Goal: Task Accomplishment & Management: Manage account settings

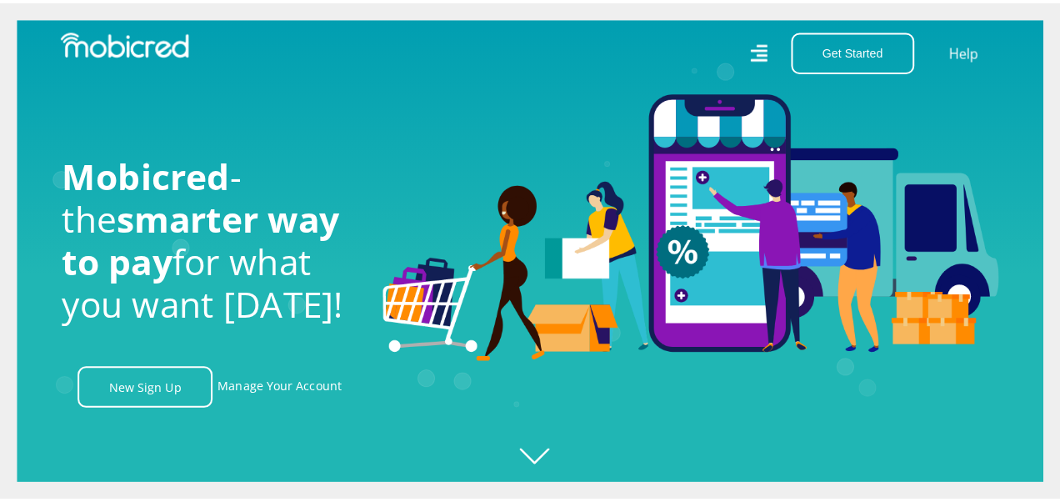
scroll to position [0, 3801]
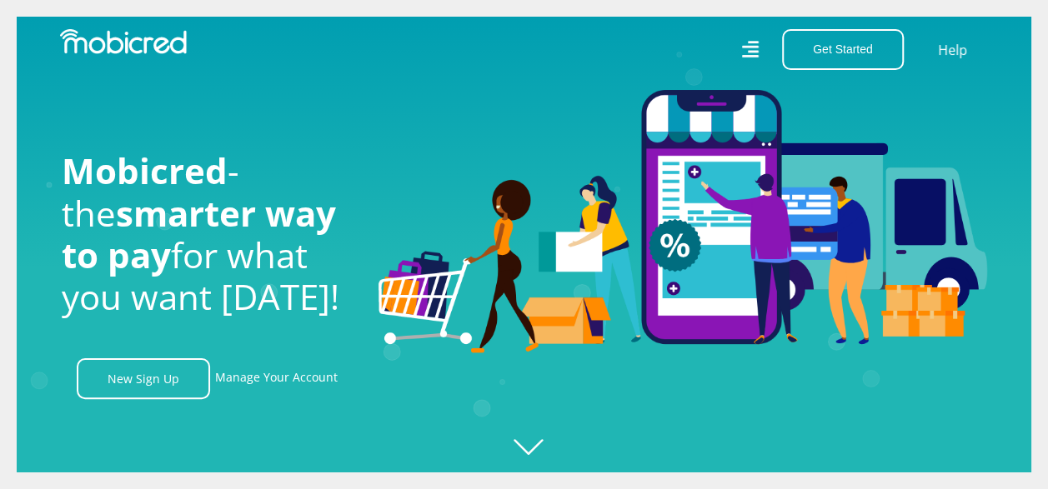
click at [754, 55] on icon at bounding box center [749, 50] width 17 height 24
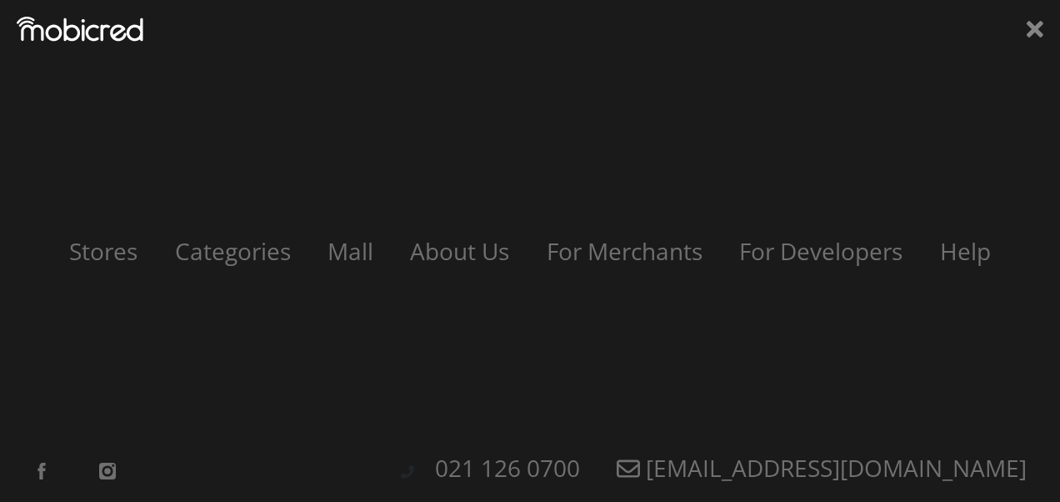
click at [754, 55] on div "Stores Categories Mall About Us For Merchants For Developers Help Sign Up Sign …" at bounding box center [530, 251] width 1060 height 502
click at [237, 252] on link "Categories" at bounding box center [232, 251] width 158 height 32
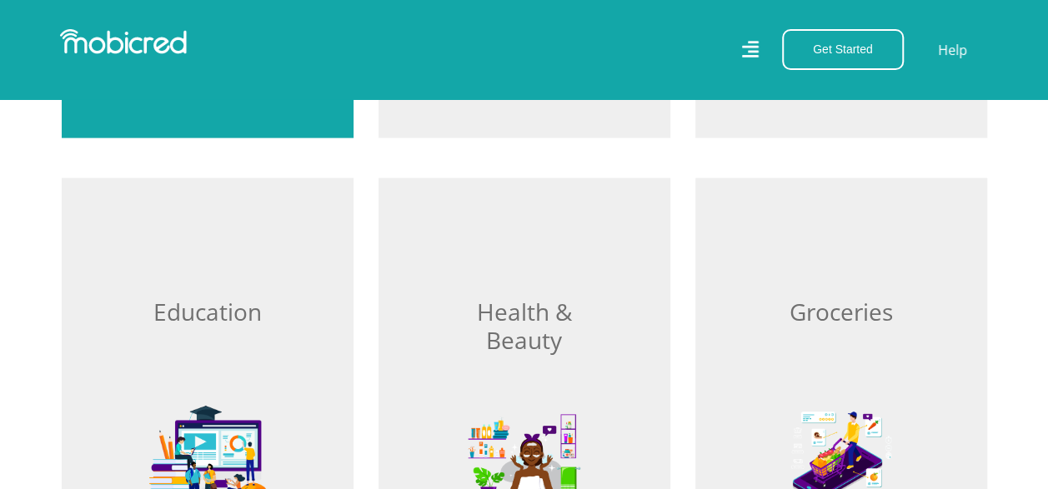
scroll to position [1834, 0]
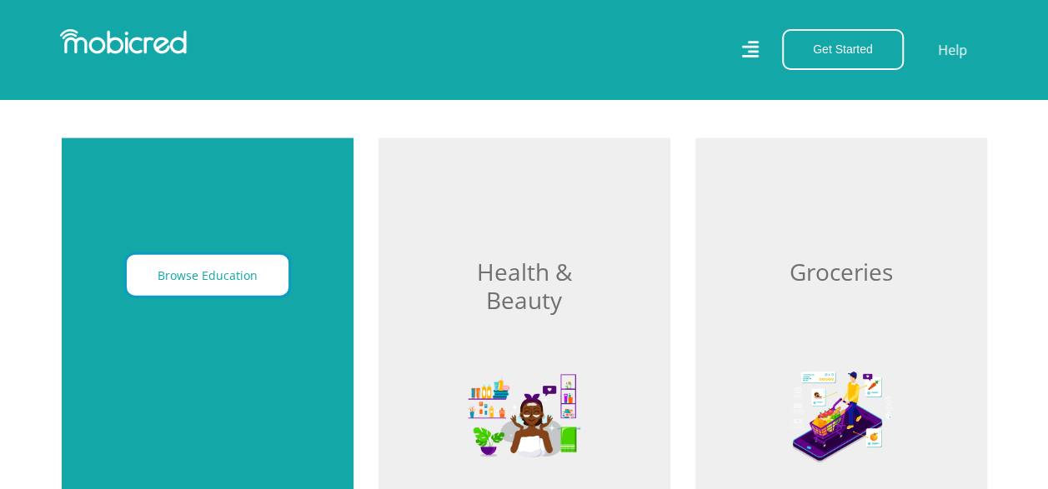
click at [228, 275] on button "Browse Education" at bounding box center [208, 275] width 162 height 41
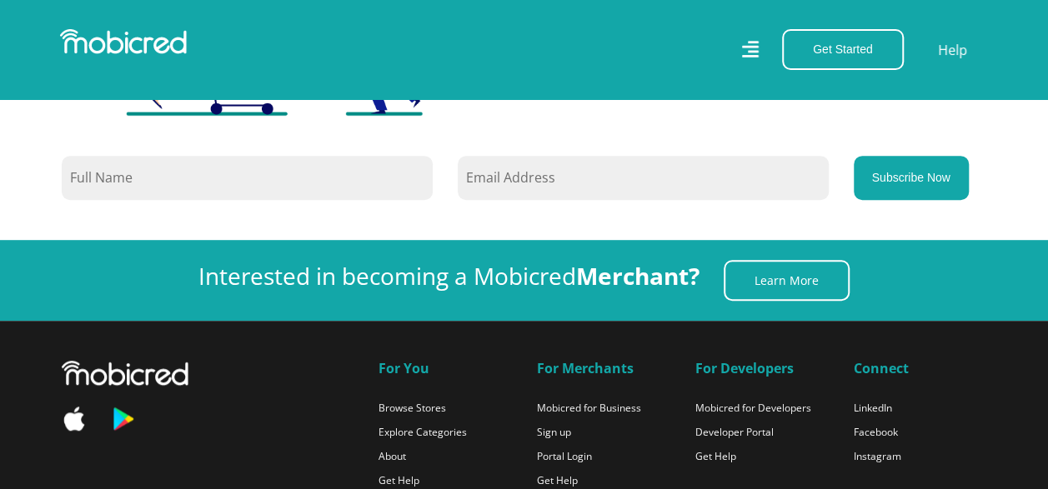
scroll to position [0, 3801]
click at [557, 450] on link "Portal Login" at bounding box center [564, 456] width 55 height 14
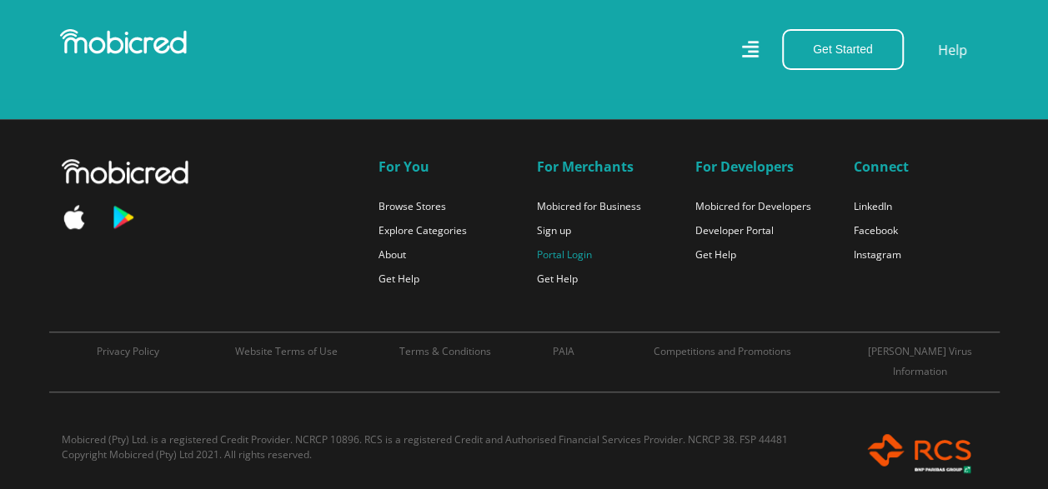
scroll to position [0, 3801]
click at [585, 254] on link "Portal Login" at bounding box center [564, 255] width 55 height 14
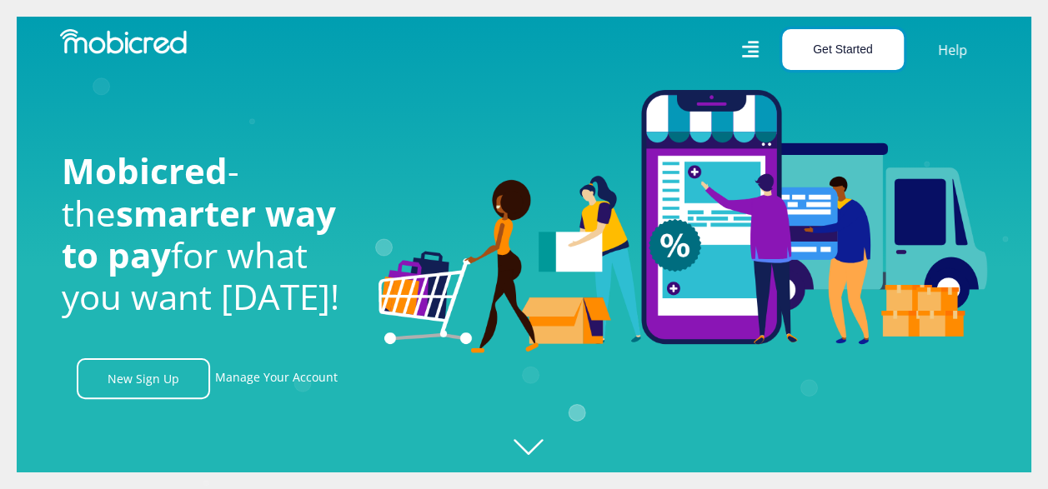
click at [857, 64] on button "Get Started" at bounding box center [843, 49] width 122 height 41
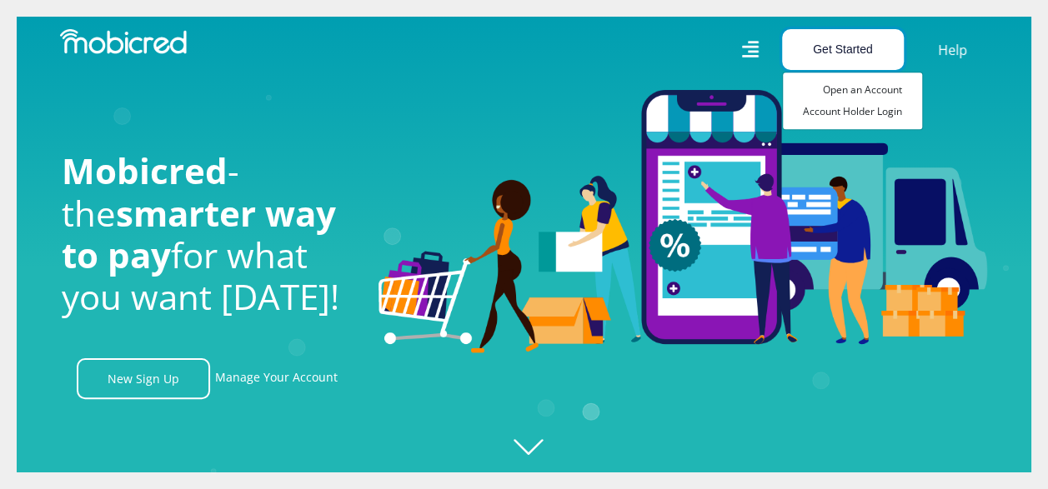
scroll to position [0, 1188]
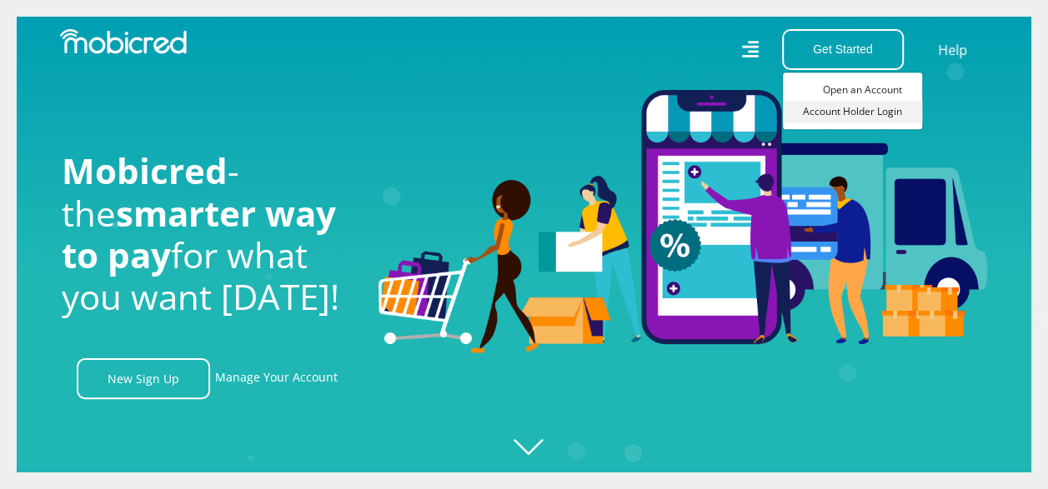
click at [855, 112] on link "Account Holder Login" at bounding box center [852, 112] width 139 height 22
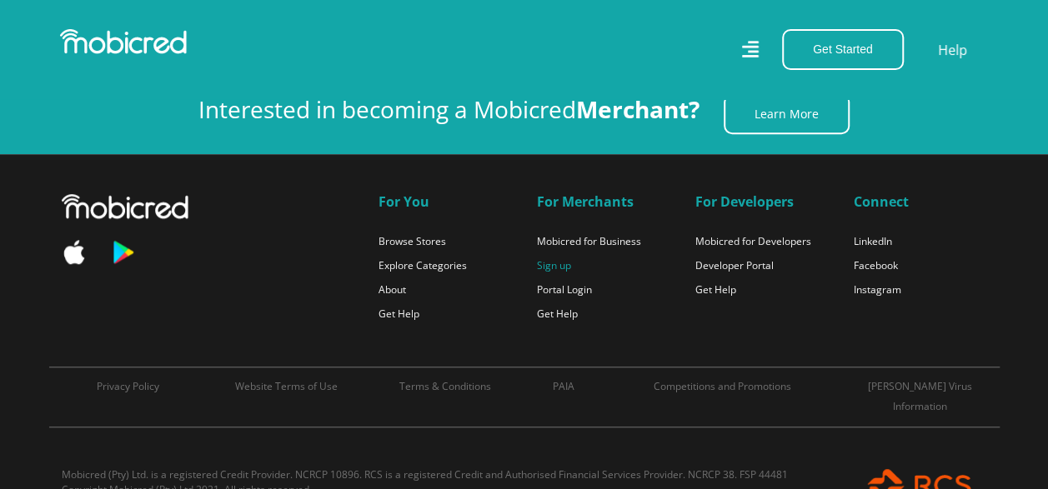
scroll to position [0, 0]
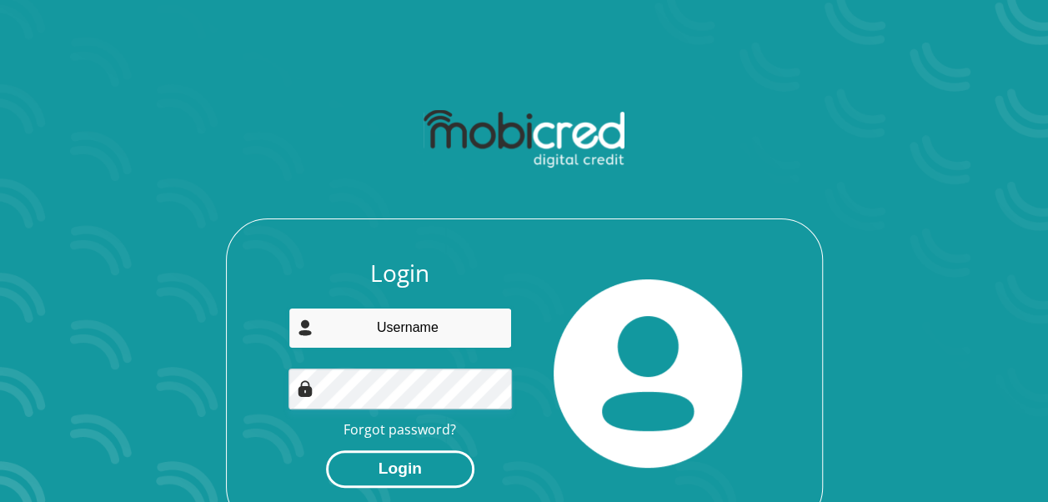
type input "[EMAIL_ADDRESS][DOMAIN_NAME]"
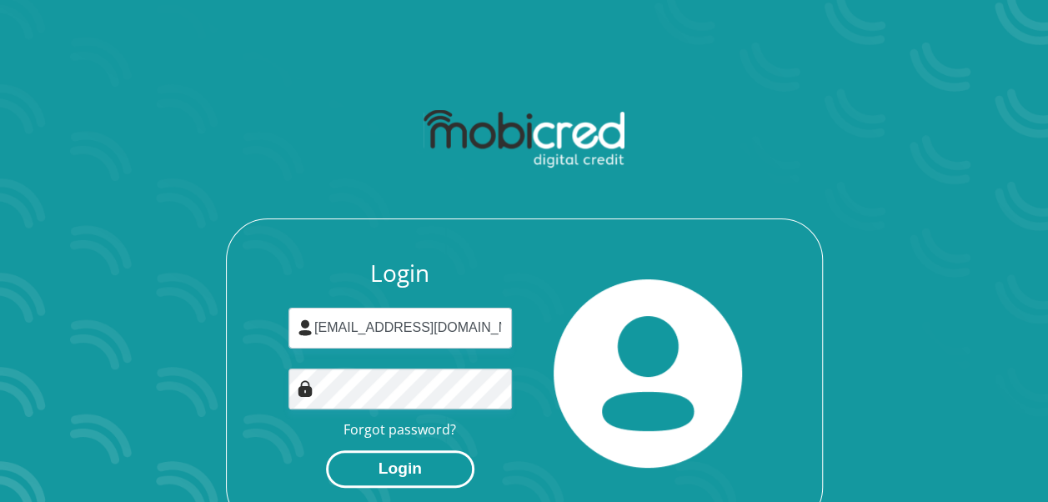
click at [366, 459] on button "Login" at bounding box center [400, 469] width 148 height 38
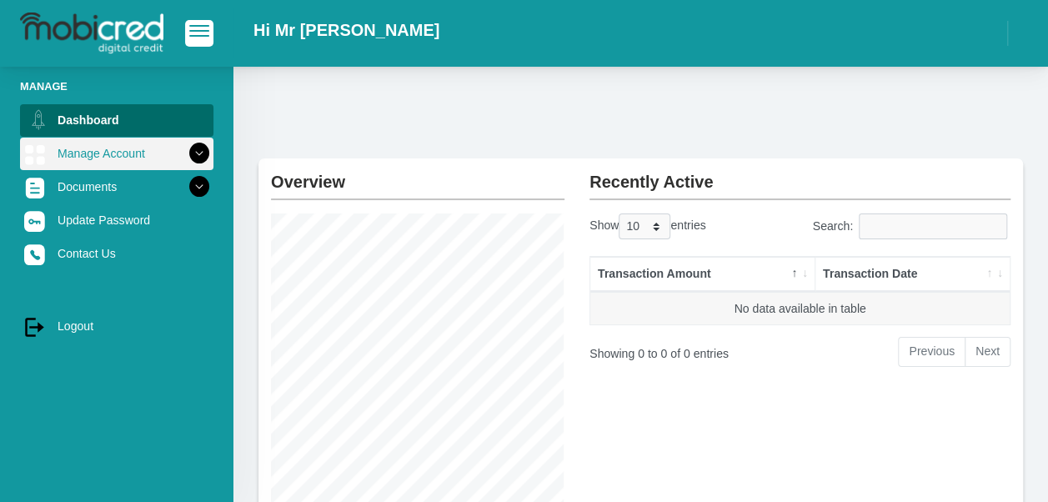
click at [191, 153] on icon at bounding box center [199, 153] width 28 height 28
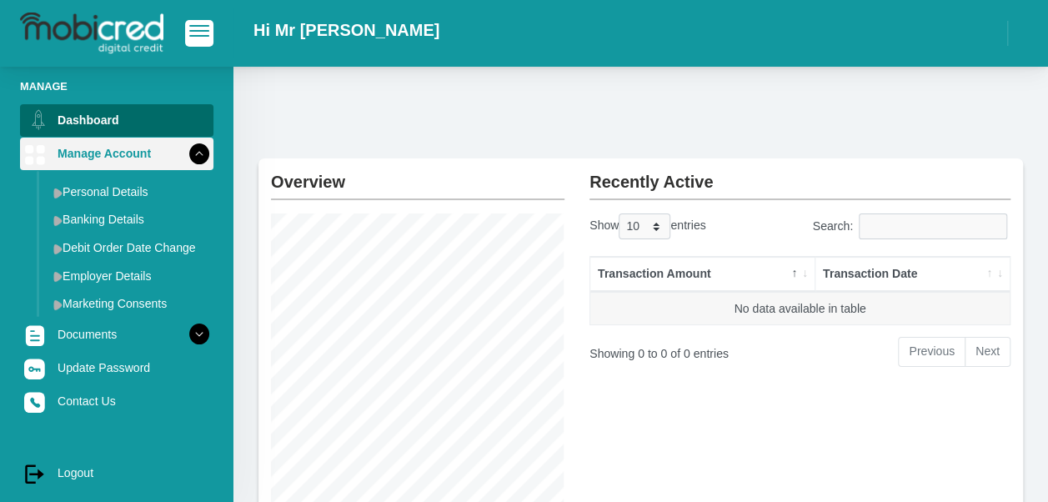
click at [185, 160] on icon at bounding box center [199, 153] width 28 height 28
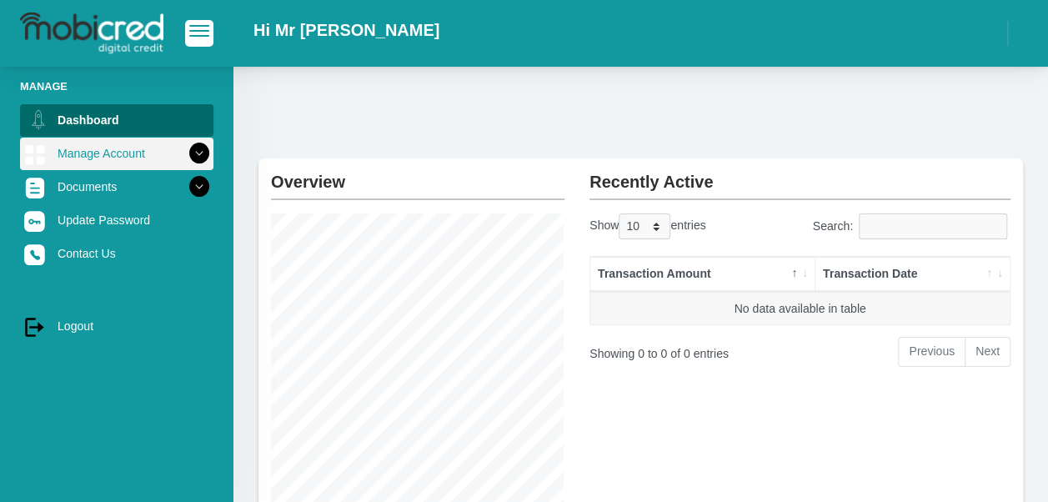
click at [185, 160] on icon at bounding box center [199, 153] width 28 height 28
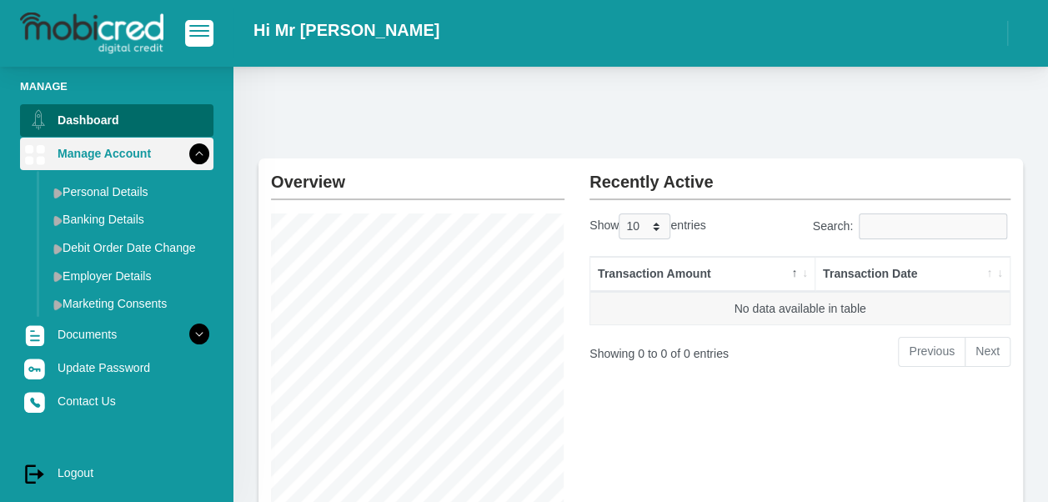
click at [186, 150] on icon at bounding box center [199, 153] width 28 height 28
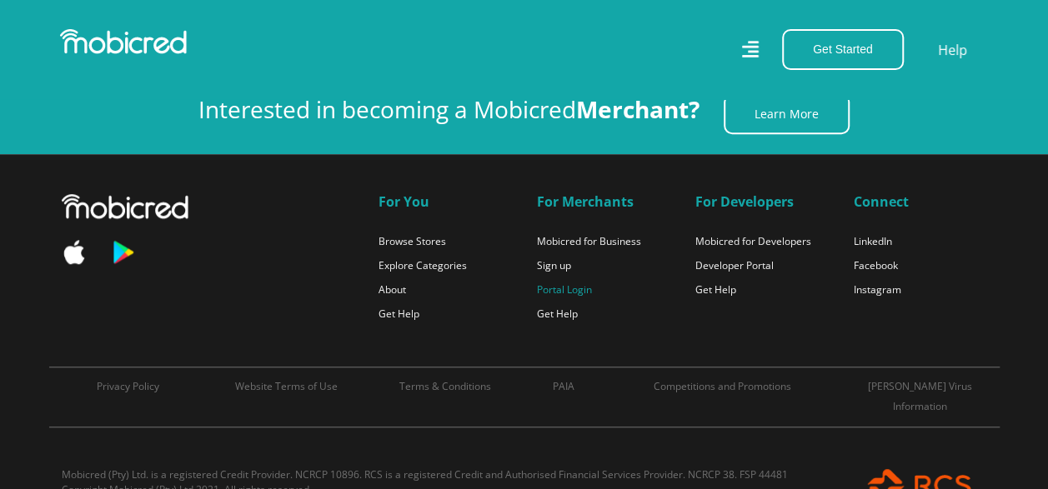
scroll to position [0, 950]
click at [565, 287] on link "Portal Login" at bounding box center [564, 290] width 55 height 14
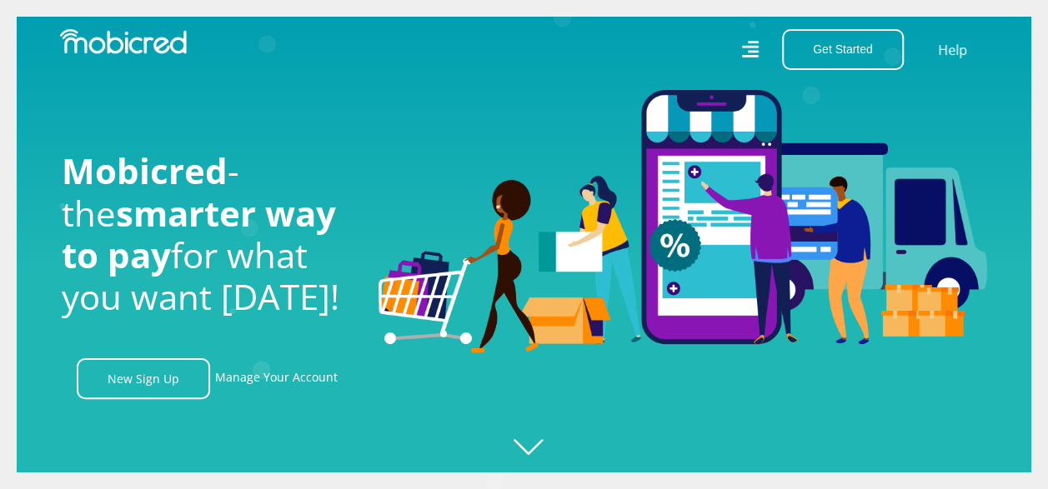
scroll to position [0, 3801]
click at [748, 48] on icon at bounding box center [750, 50] width 18 height 24
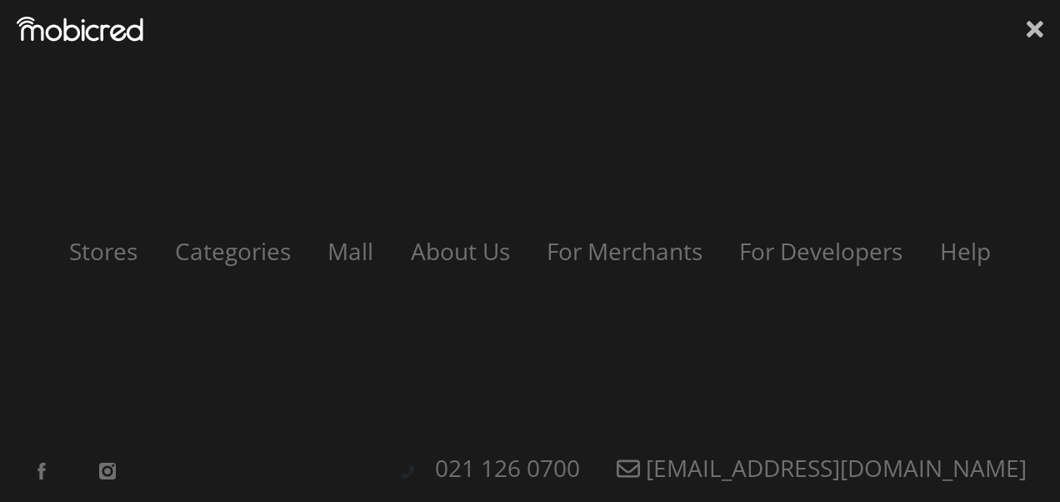
click at [1034, 28] on icon at bounding box center [1035, 29] width 17 height 17
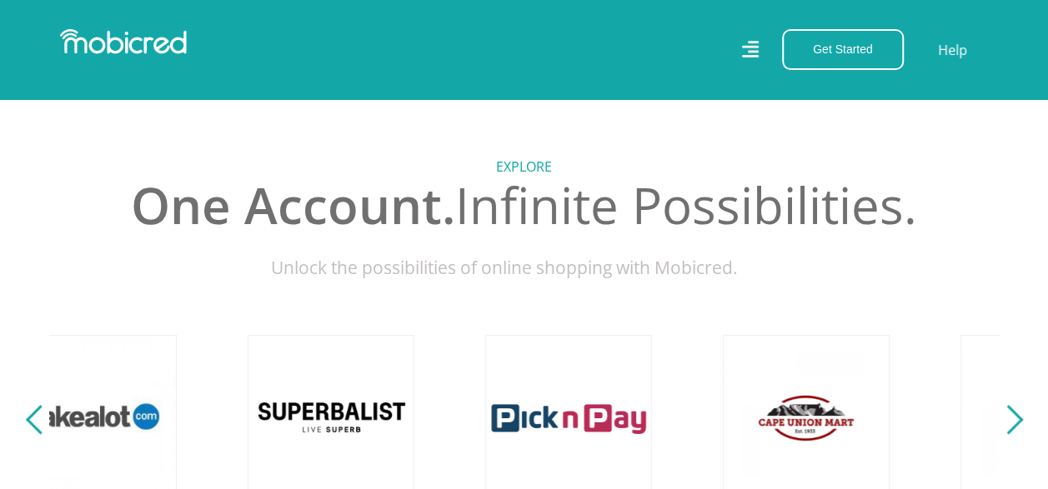
scroll to position [0, 0]
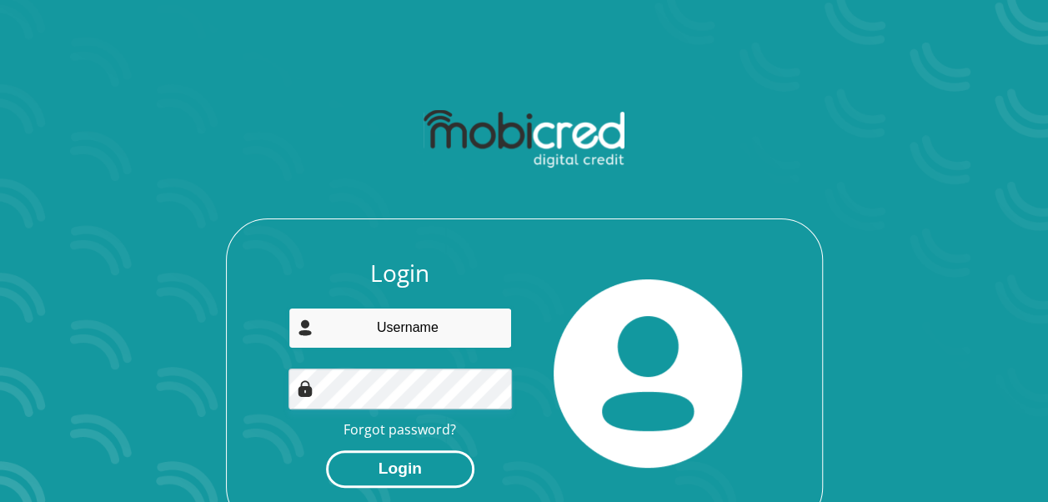
type input "peterm@glbprojects.co.za"
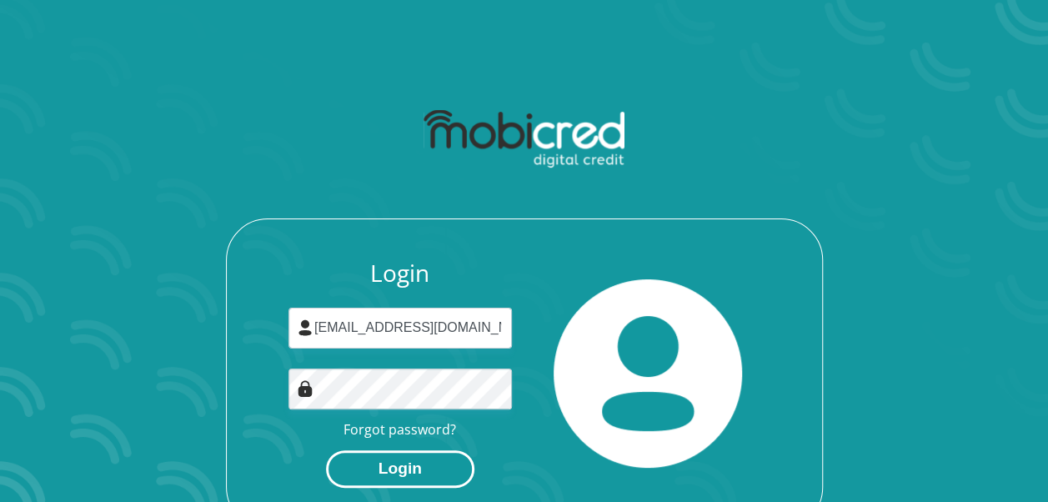
click at [408, 455] on button "Login" at bounding box center [400, 469] width 148 height 38
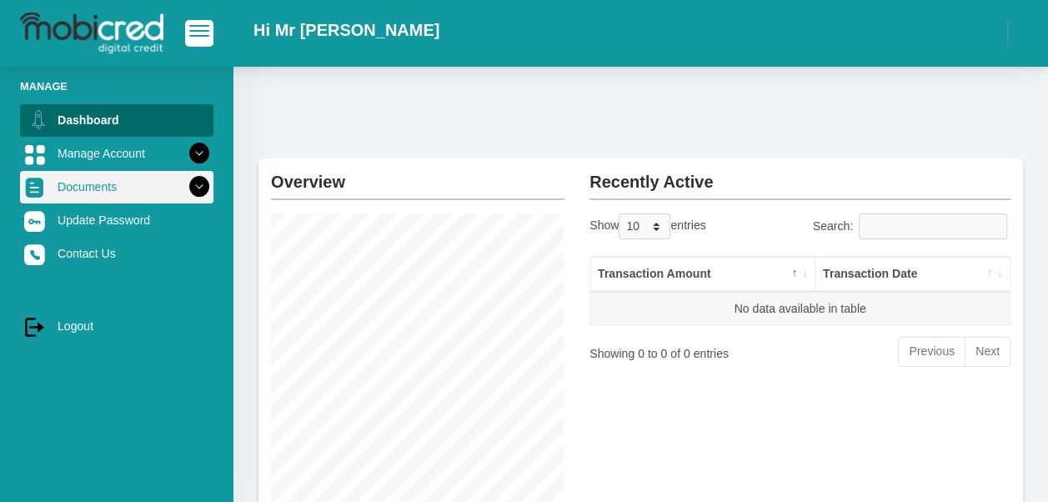
click at [190, 188] on icon at bounding box center [199, 187] width 28 height 28
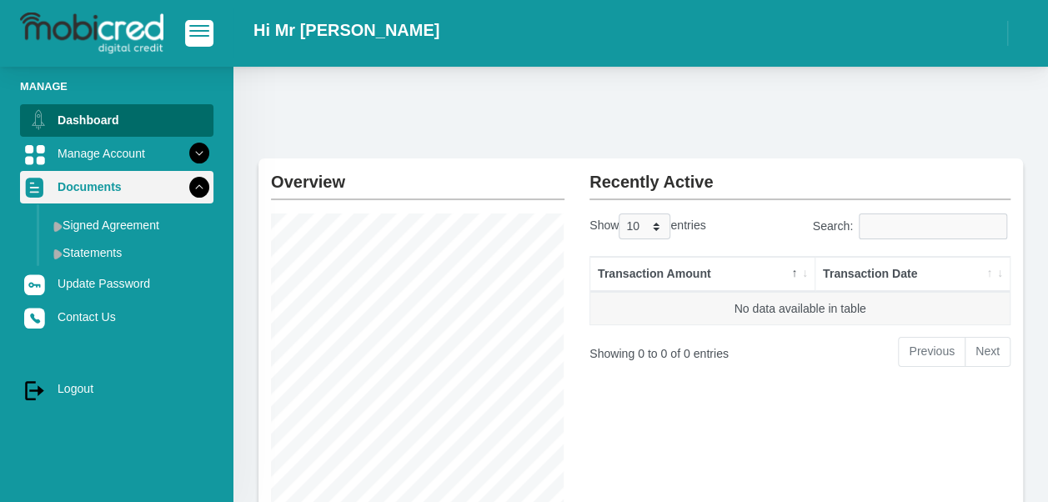
click at [190, 188] on icon at bounding box center [199, 187] width 28 height 28
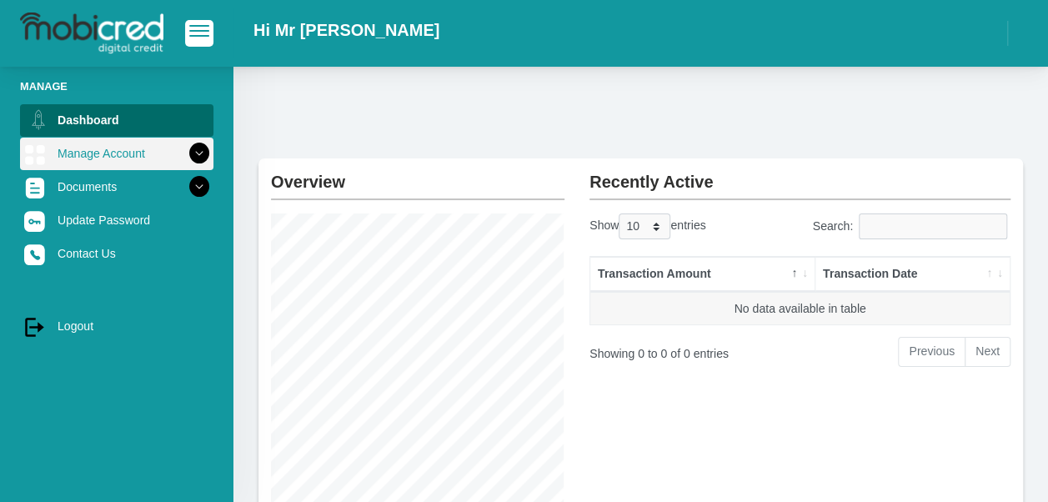
click at [188, 157] on icon at bounding box center [199, 153] width 28 height 28
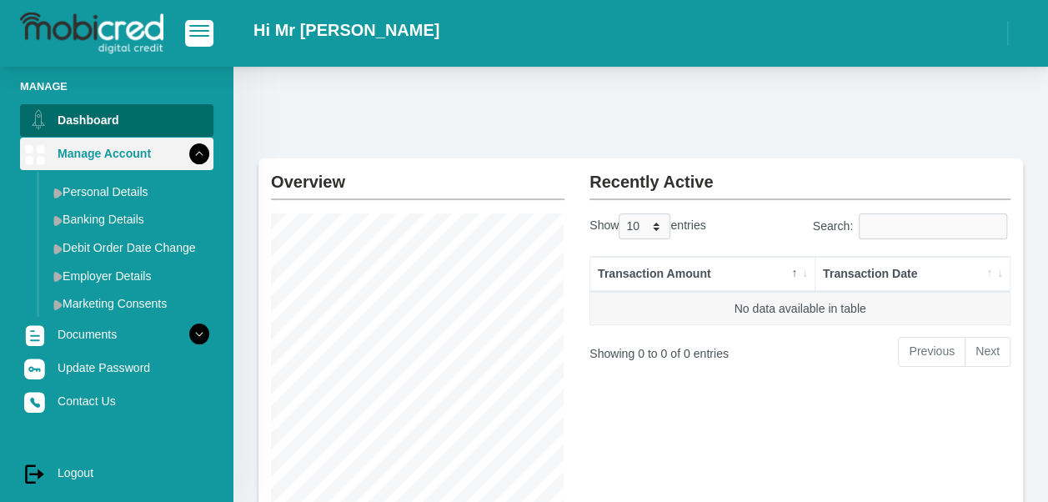
click at [188, 157] on icon at bounding box center [199, 153] width 28 height 28
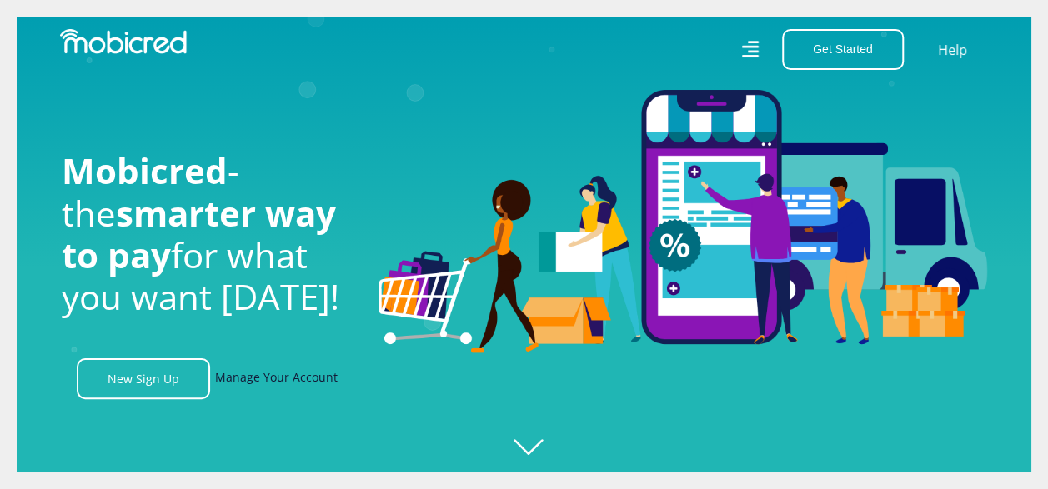
scroll to position [0, 1188]
click at [306, 382] on link "Manage Your Account" at bounding box center [276, 378] width 123 height 41
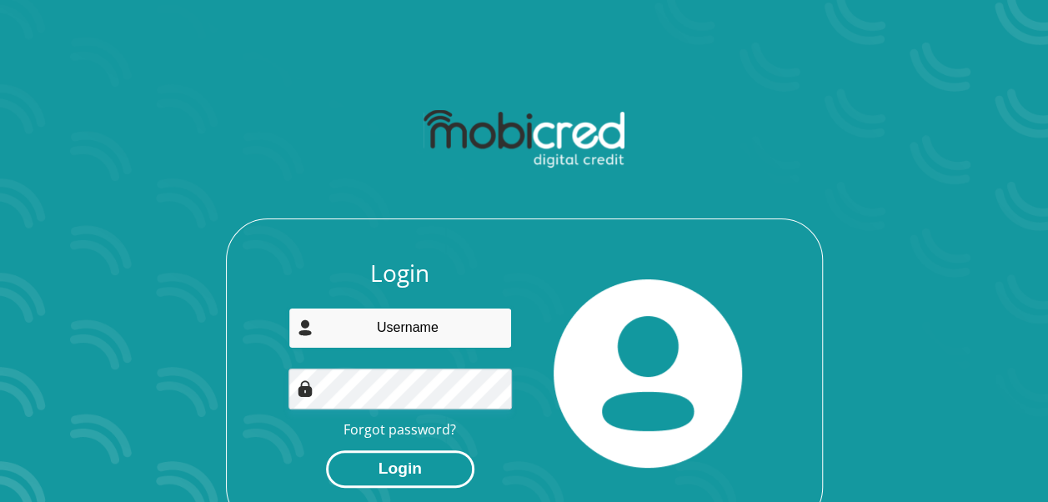
type input "[EMAIL_ADDRESS][DOMAIN_NAME]"
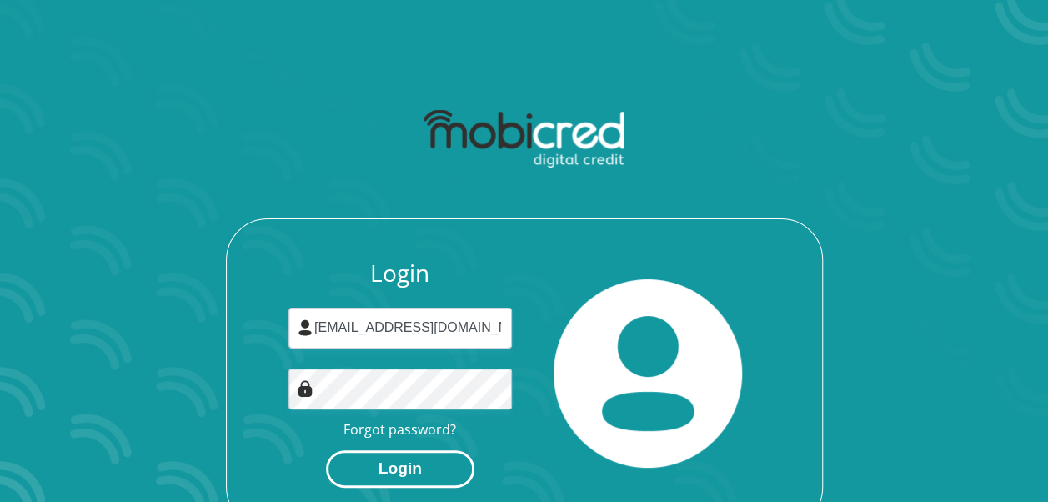
click at [418, 460] on button "Login" at bounding box center [400, 469] width 148 height 38
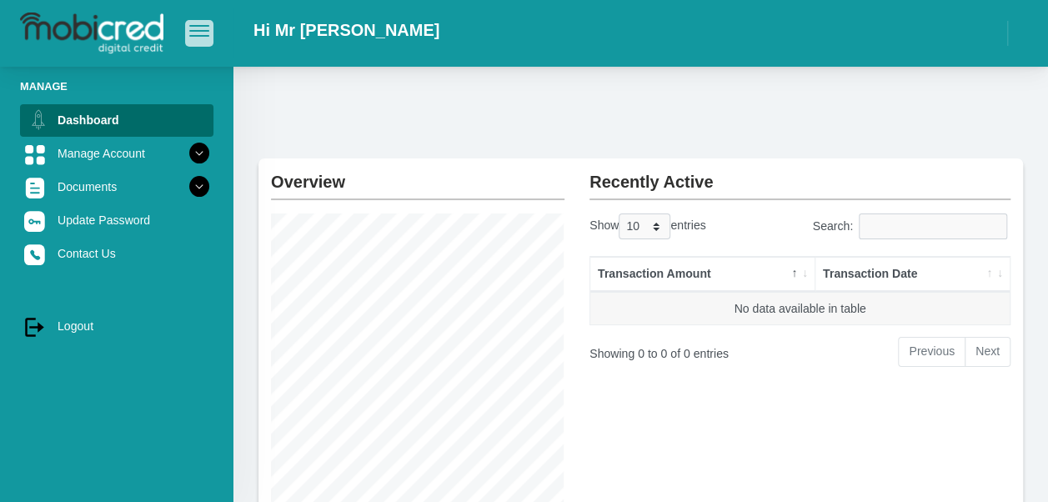
click at [191, 38] on button "button" at bounding box center [199, 33] width 28 height 26
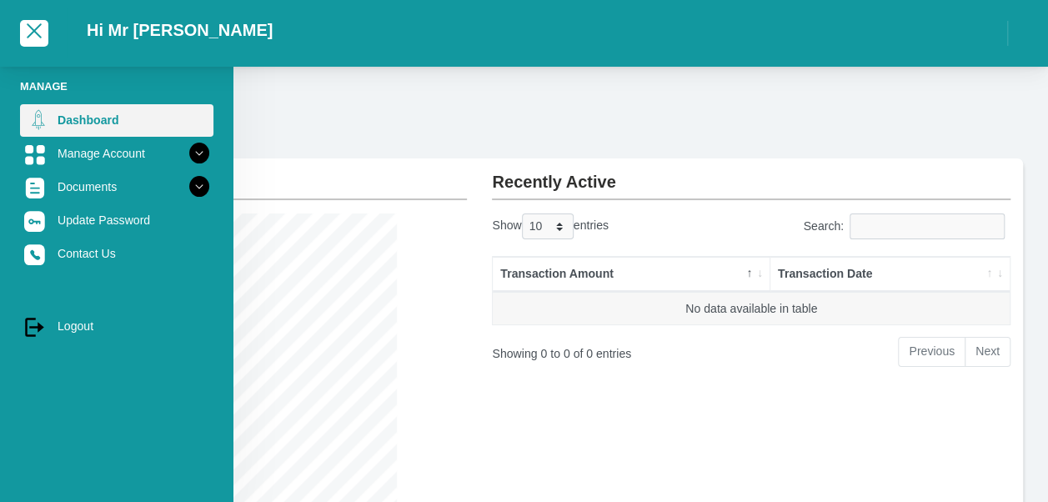
click at [65, 118] on link "Dashboard" at bounding box center [116, 120] width 193 height 32
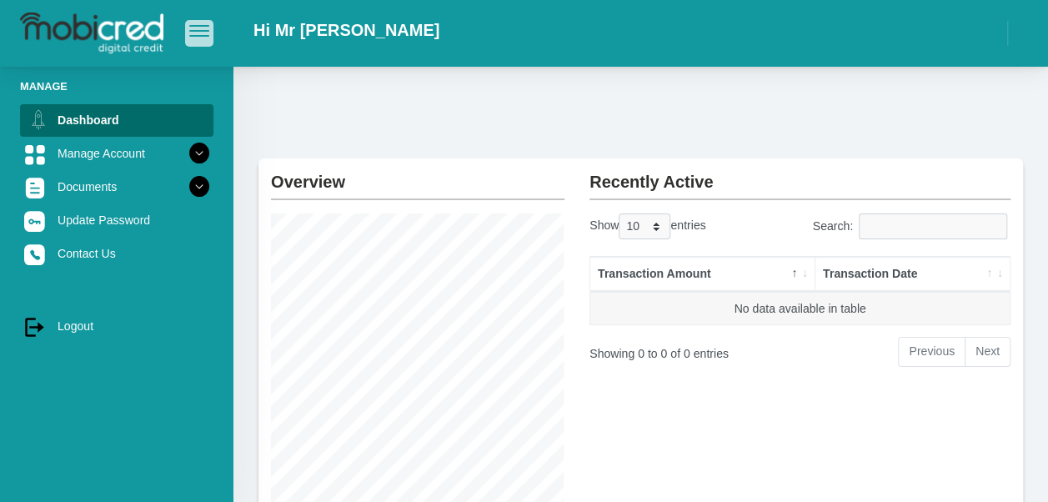
click at [198, 35] on span "button" at bounding box center [199, 31] width 20 height 12
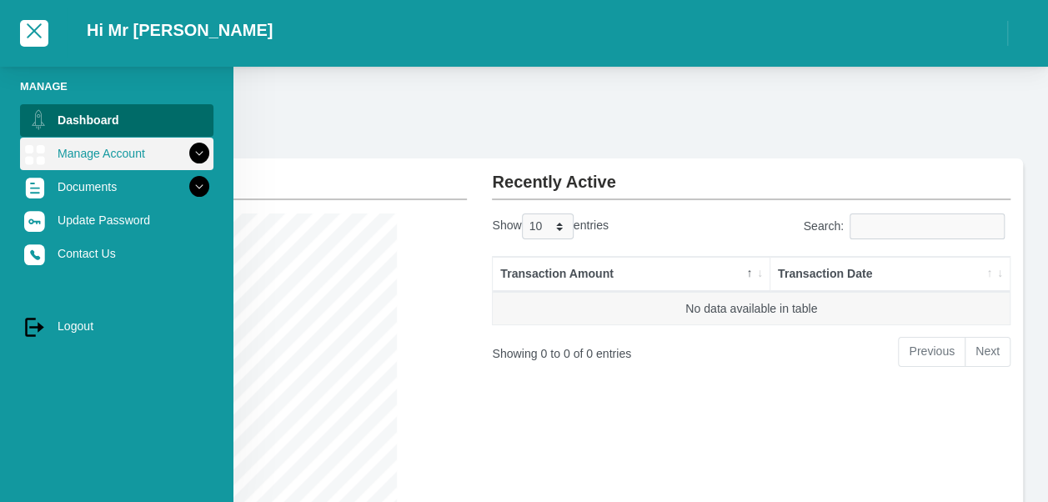
click at [198, 153] on icon at bounding box center [199, 153] width 28 height 28
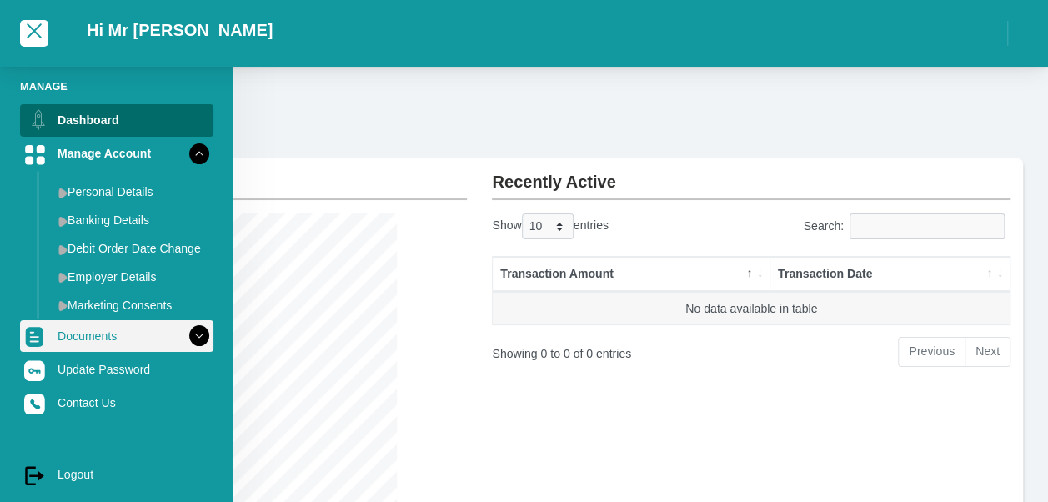
click at [195, 335] on icon at bounding box center [199, 336] width 28 height 28
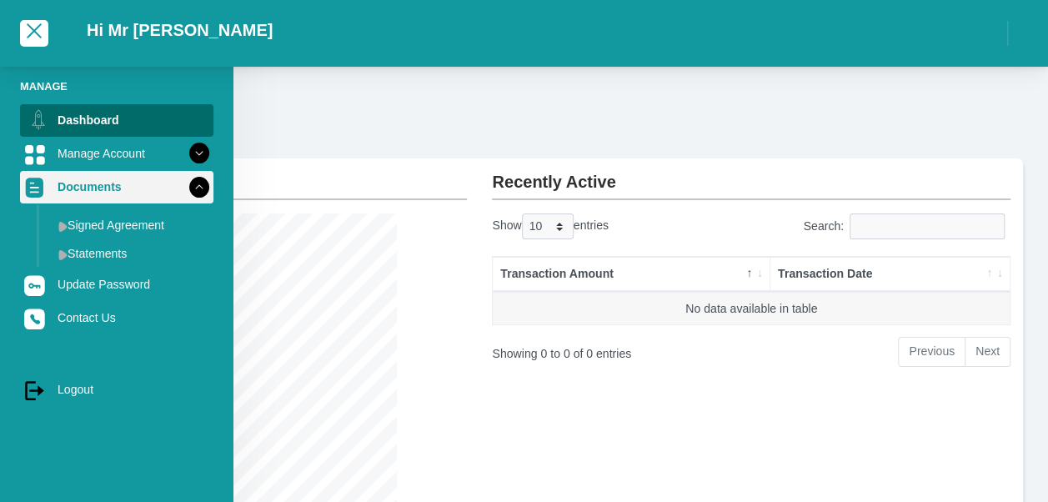
click at [197, 184] on icon at bounding box center [199, 187] width 28 height 28
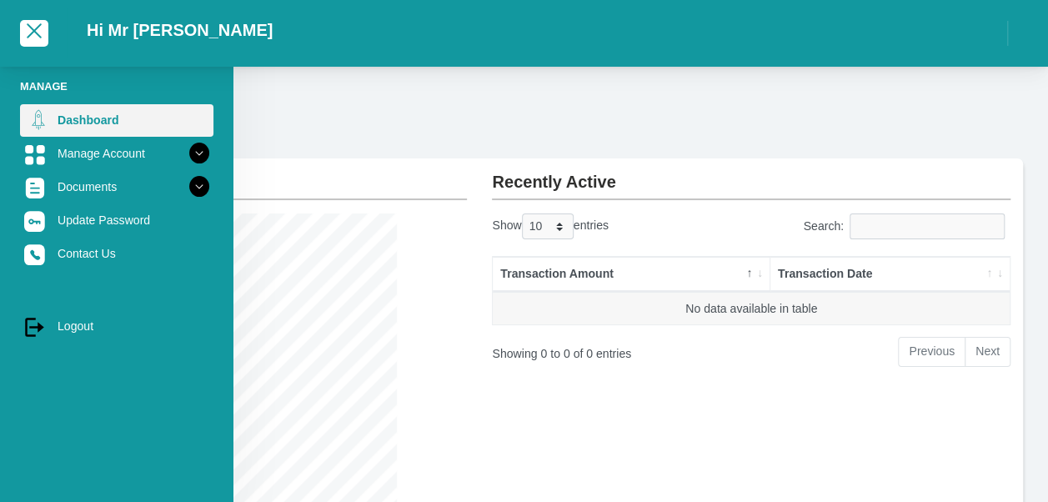
click at [83, 117] on link "Dashboard" at bounding box center [116, 120] width 193 height 32
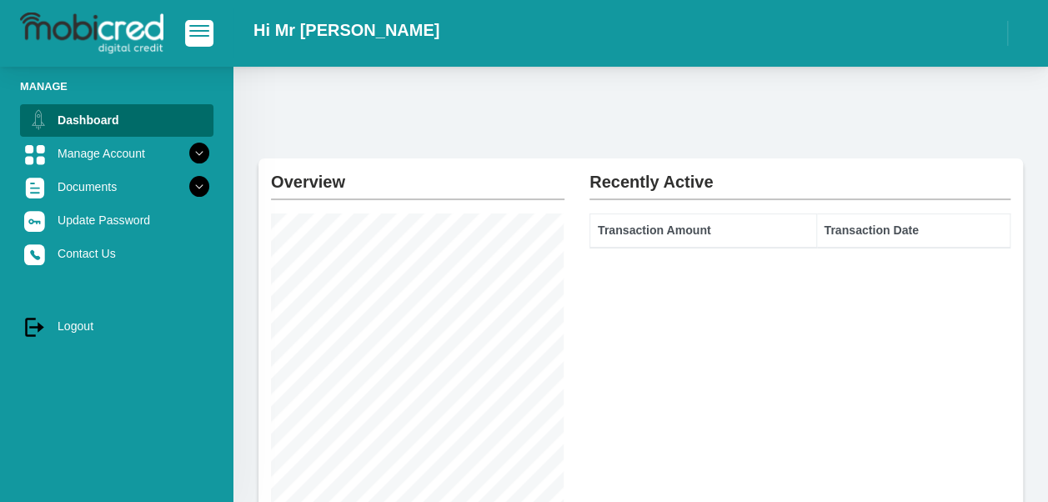
click at [118, 37] on img at bounding box center [91, 34] width 143 height 42
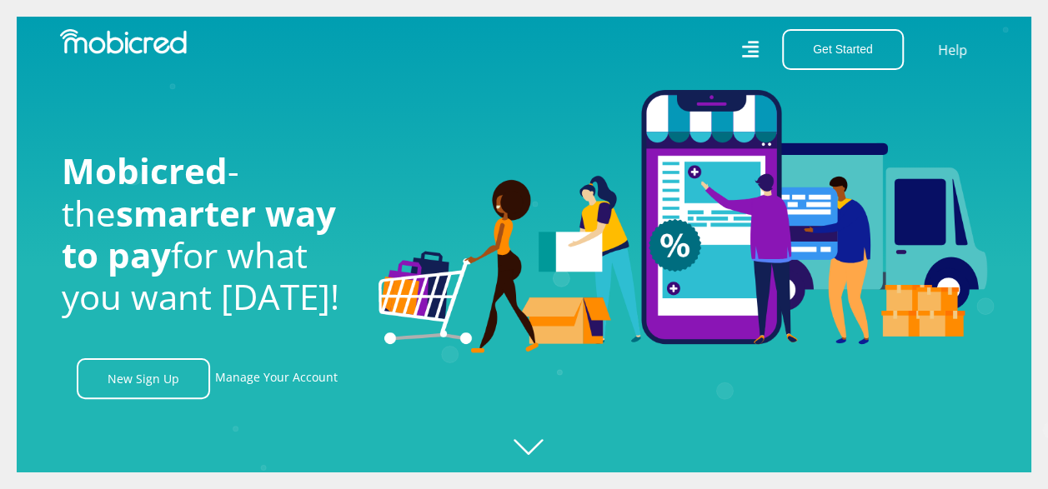
scroll to position [0, 2138]
click at [959, 48] on link "Help" at bounding box center [952, 50] width 34 height 24
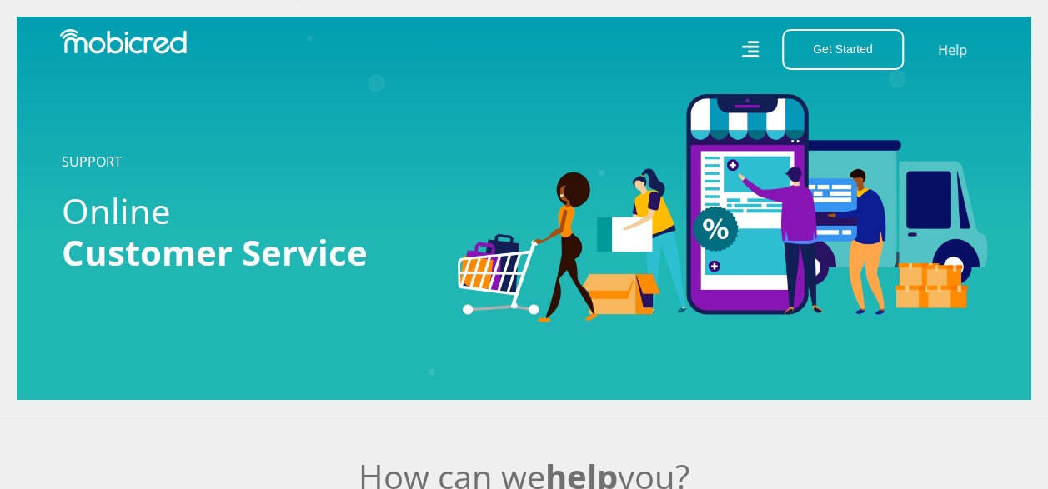
click at [111, 43] on img at bounding box center [123, 41] width 127 height 25
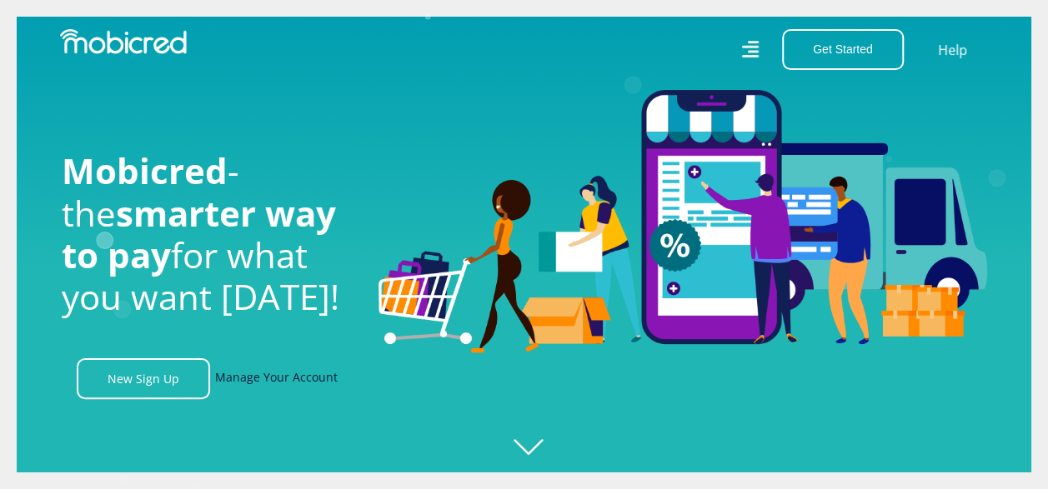
click at [261, 378] on link "Manage Your Account" at bounding box center [276, 378] width 123 height 41
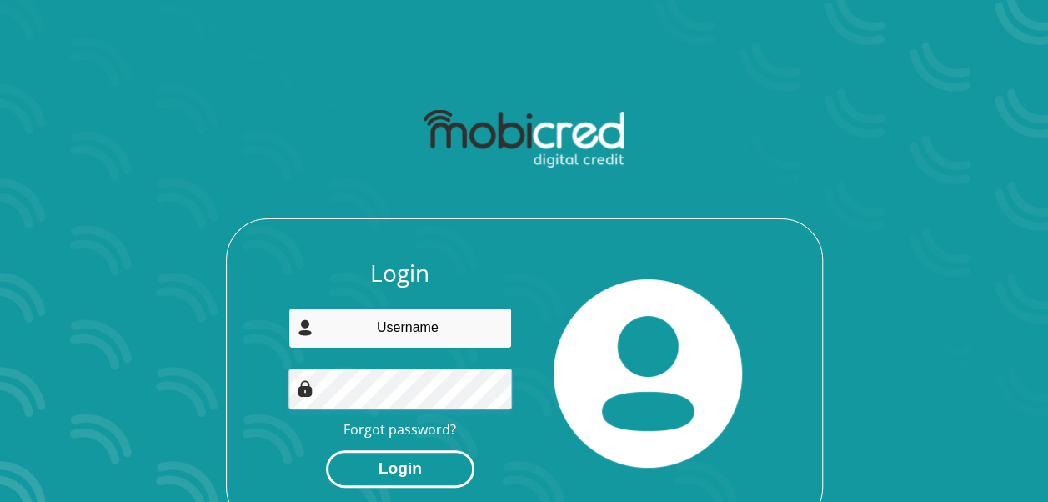
type input "[EMAIL_ADDRESS][DOMAIN_NAME]"
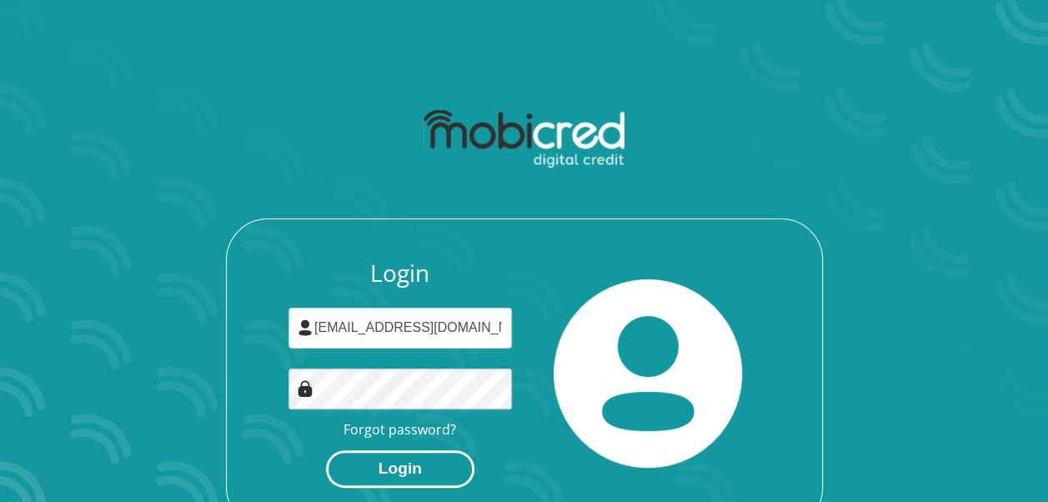
click at [410, 464] on button "Login" at bounding box center [400, 469] width 148 height 38
